Goal: Check status

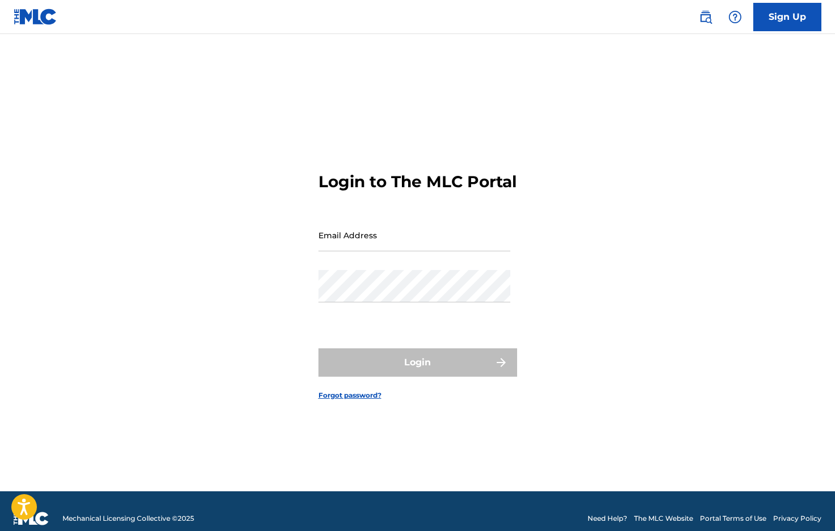
click at [356, 251] on input "Email Address" at bounding box center [414, 235] width 192 height 32
type input "[EMAIL_ADDRESS][DOMAIN_NAME]"
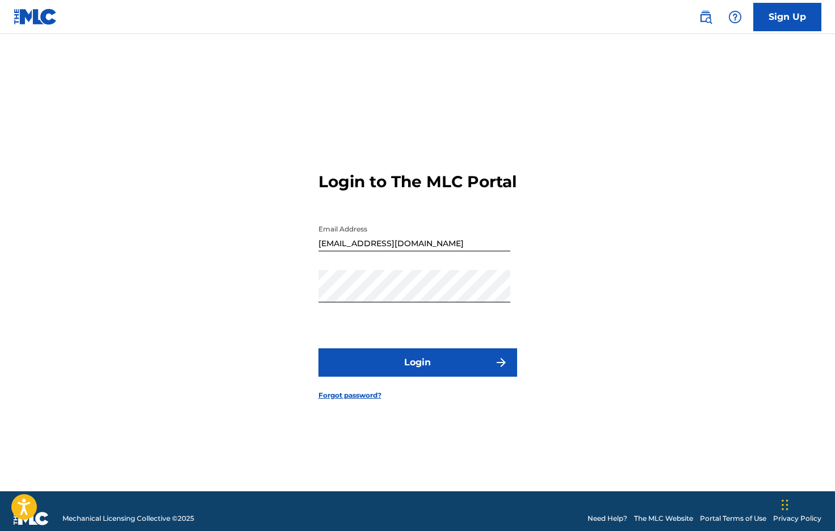
click at [467, 377] on button "Login" at bounding box center [417, 362] width 199 height 28
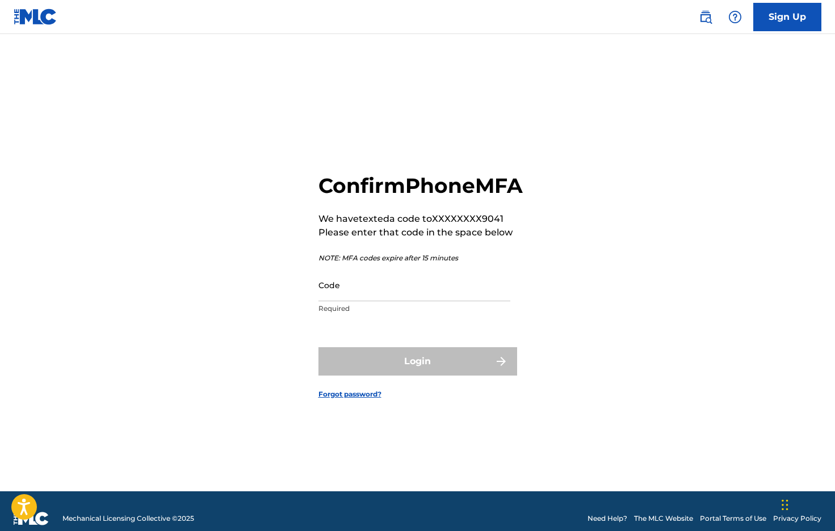
click at [430, 301] on input "Code" at bounding box center [414, 285] width 192 height 32
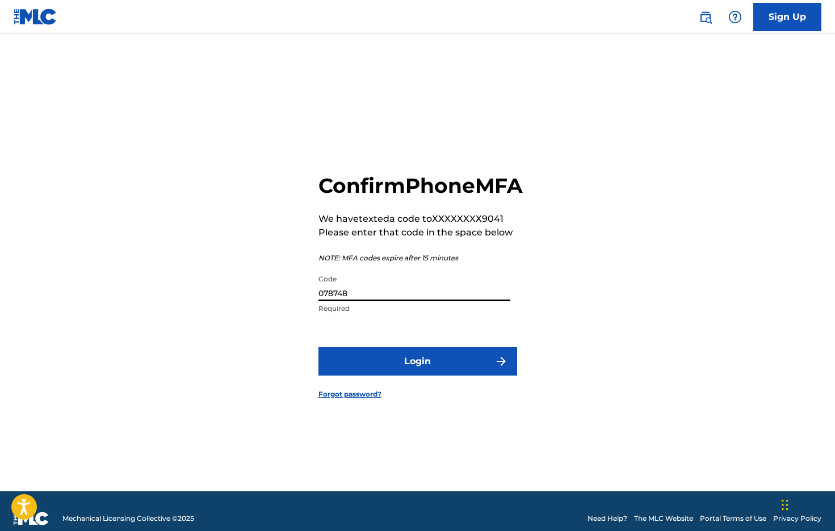
type input "078748"
click at [434, 376] on button "Login" at bounding box center [417, 361] width 199 height 28
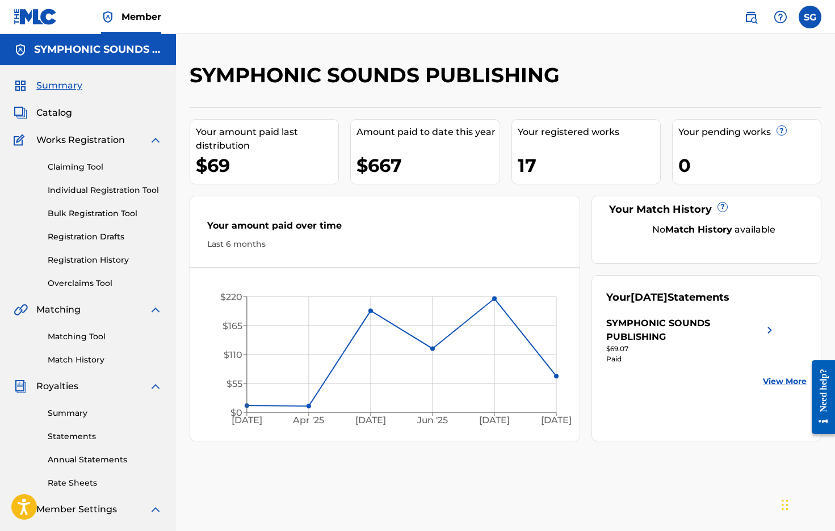
click at [772, 381] on link "View More" at bounding box center [785, 382] width 44 height 12
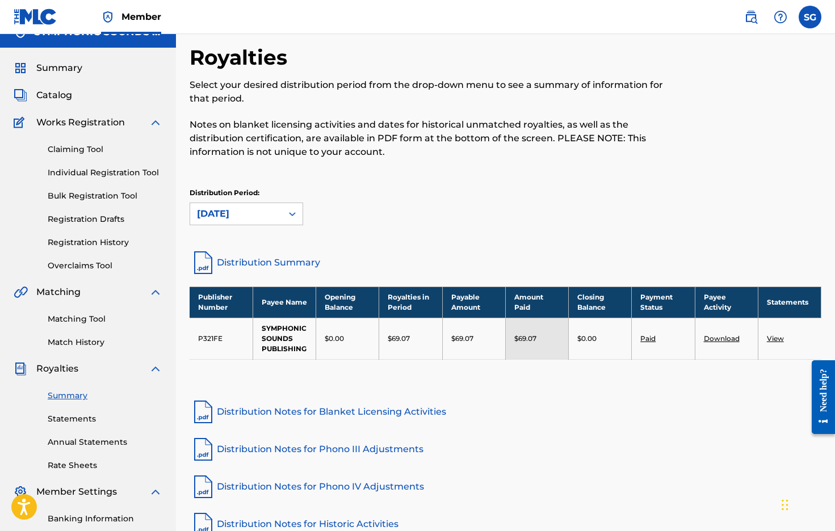
scroll to position [33, 0]
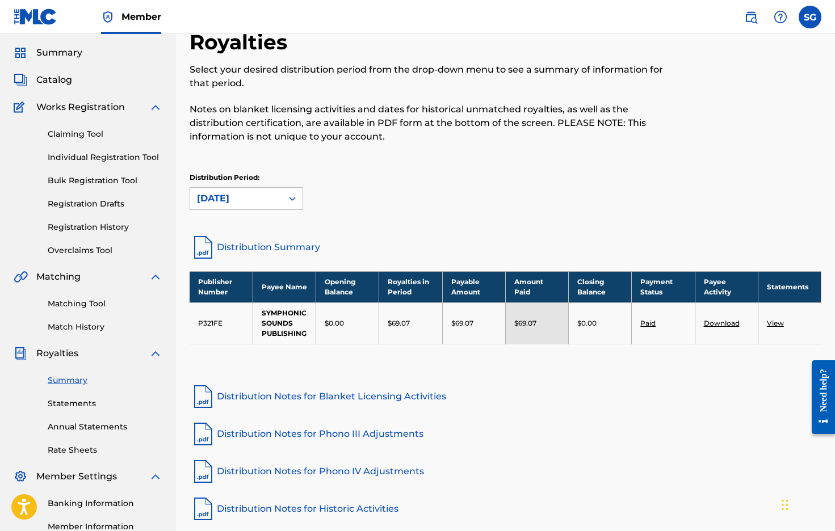
click at [770, 321] on link "View" at bounding box center [775, 323] width 17 height 9
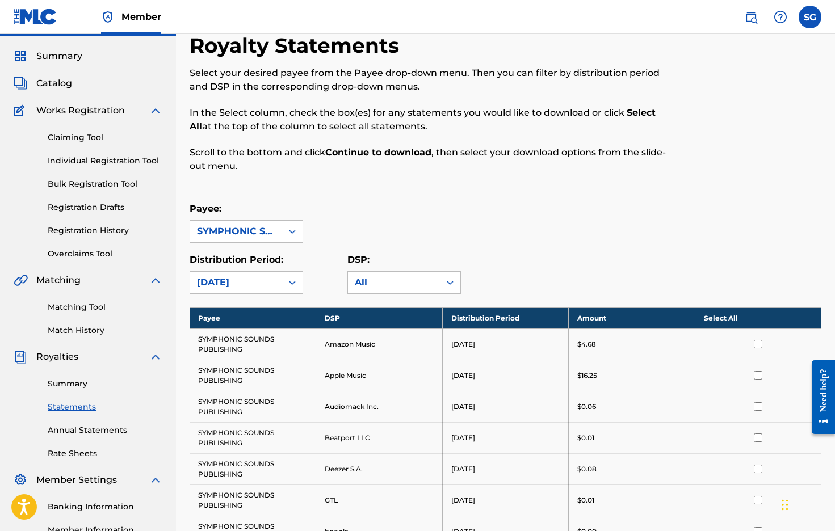
scroll to position [23, 0]
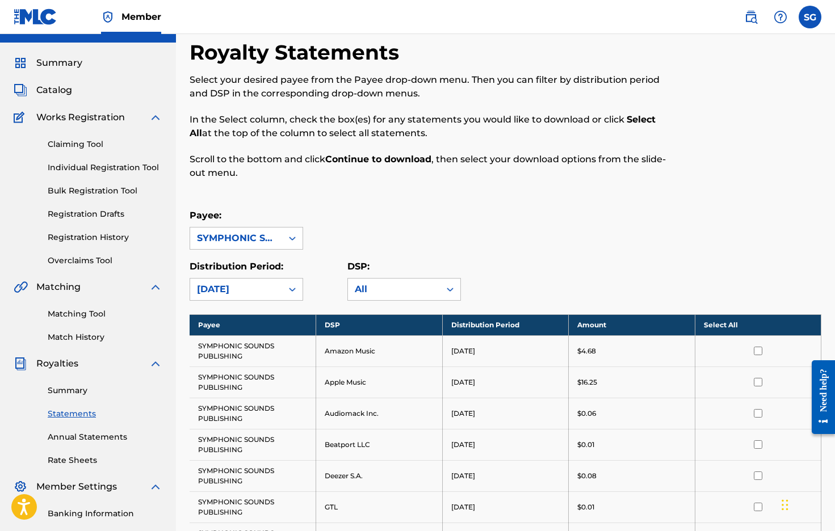
click at [49, 91] on span "Catalog" at bounding box center [54, 90] width 36 height 14
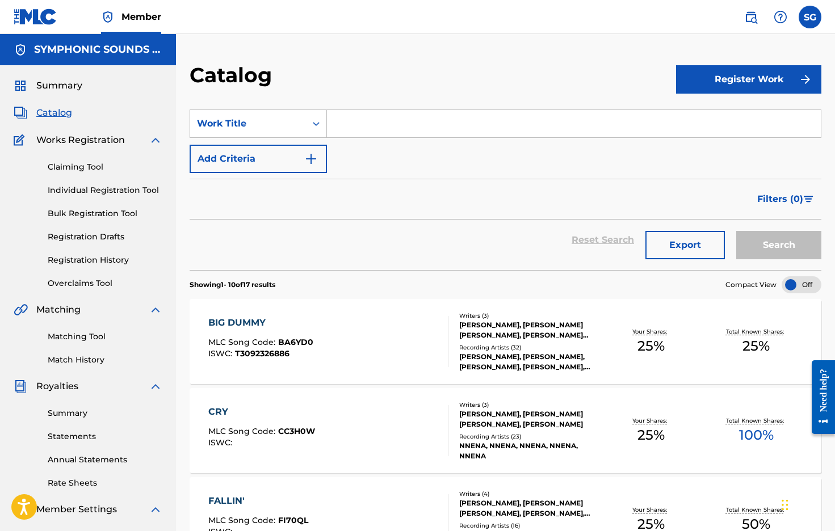
click at [70, 87] on span "Summary" at bounding box center [59, 86] width 46 height 14
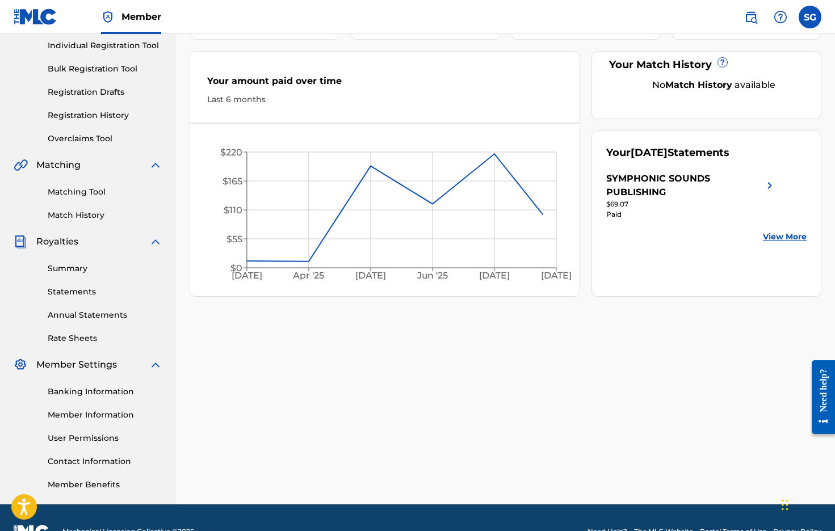
scroll to position [173, 0]
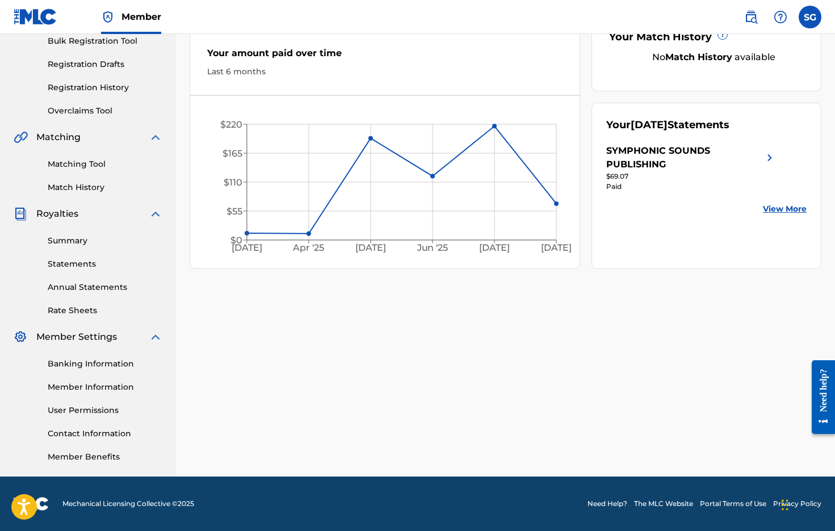
click at [789, 211] on link "View More" at bounding box center [785, 209] width 44 height 12
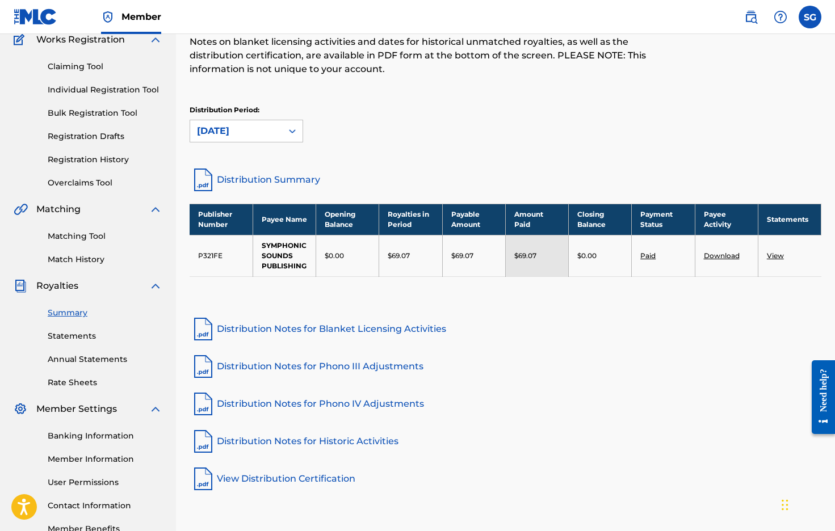
scroll to position [173, 0]
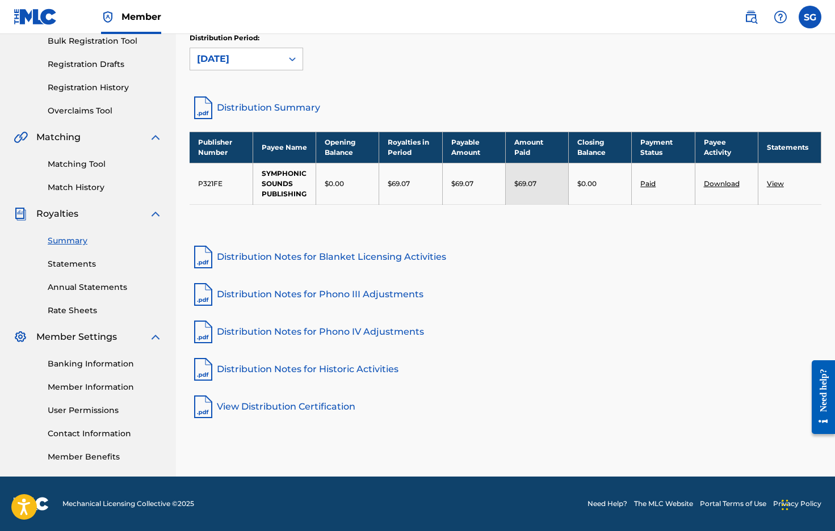
click at [246, 108] on link "Distribution Summary" at bounding box center [506, 107] width 632 height 27
